Goal: Book appointment/travel/reservation

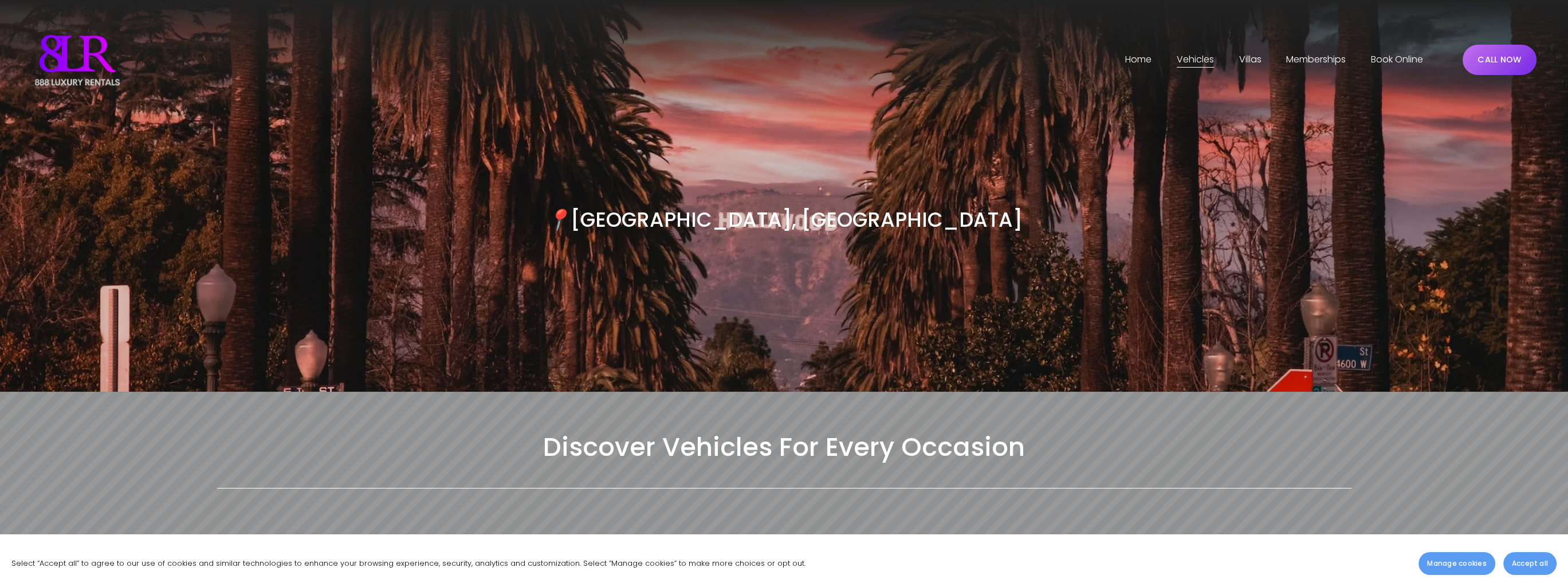
click at [0, 0] on span "[GEOGRAPHIC_DATA]" at bounding box center [0, 0] width 0 height 0
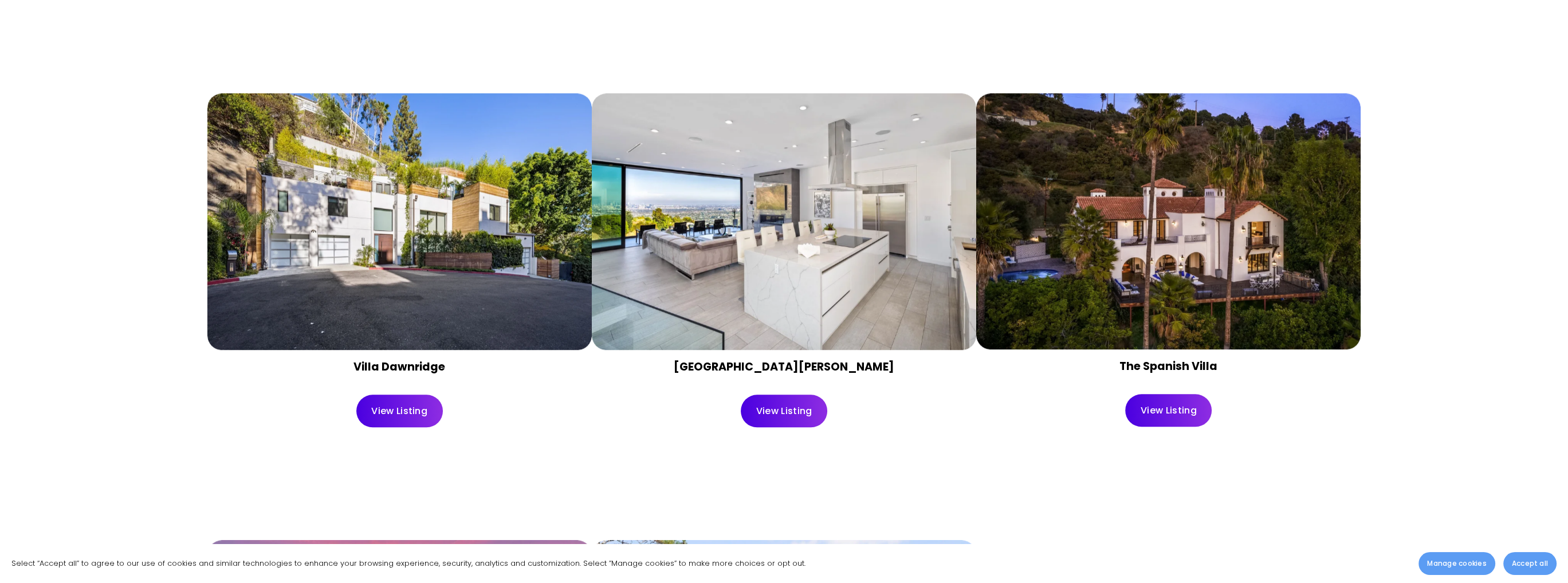
scroll to position [1489, 0]
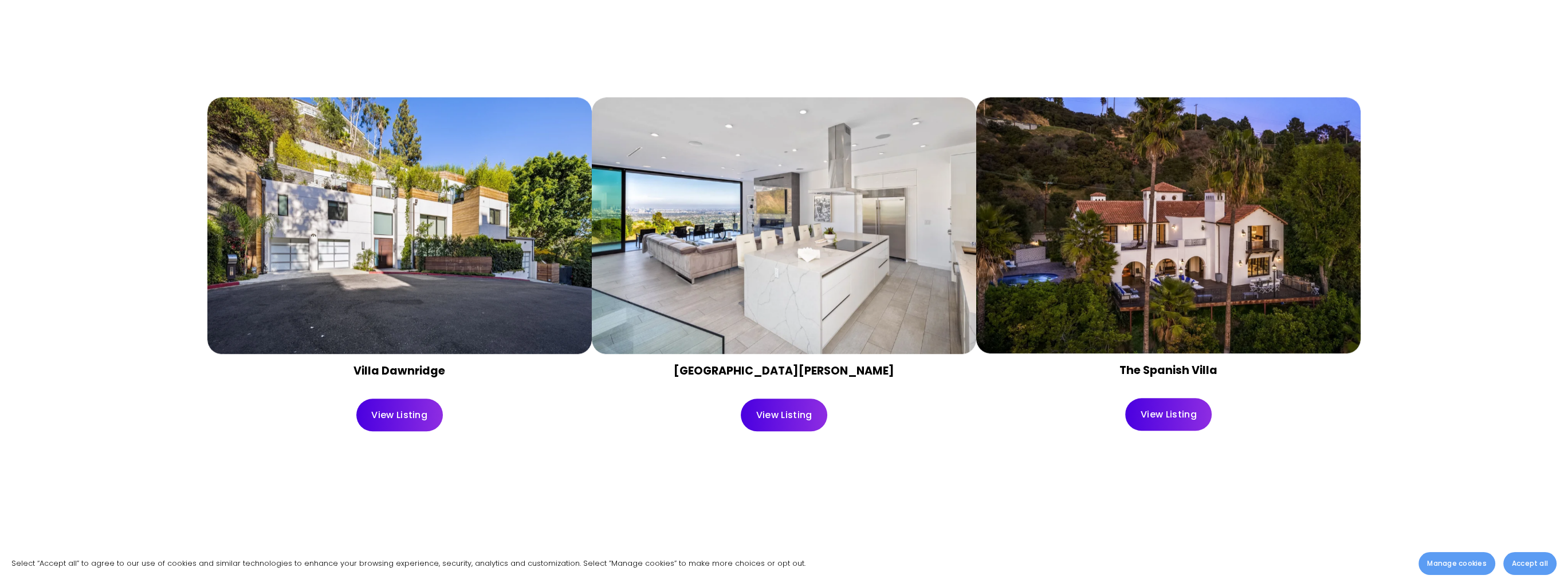
click at [786, 421] on link "View Listing" at bounding box center [784, 415] width 86 height 33
